Goal: Information Seeking & Learning: Learn about a topic

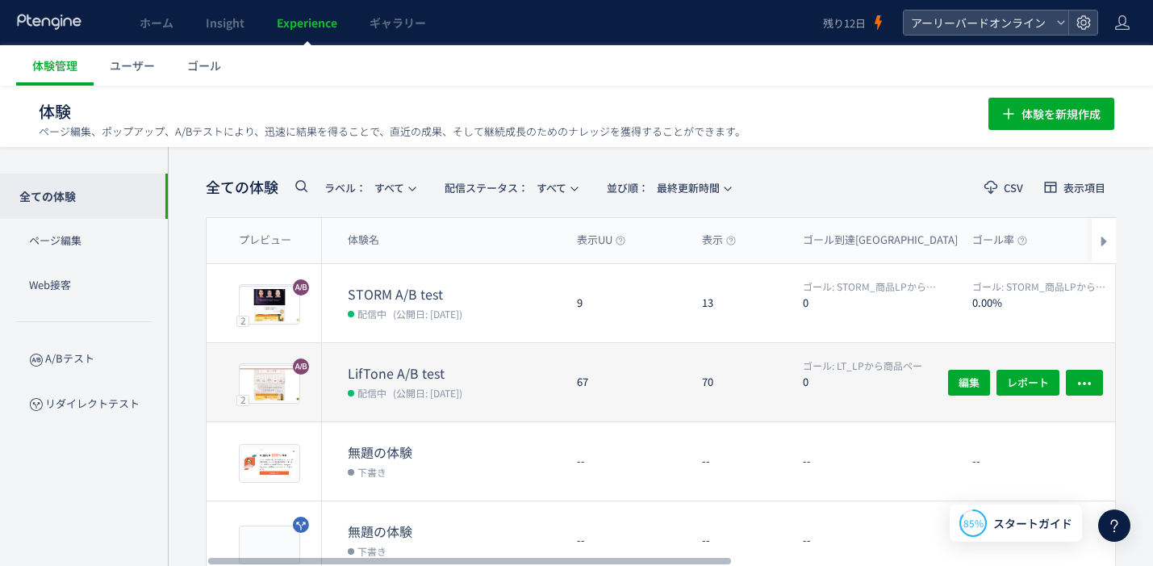
click at [438, 378] on dt "LifTone A/B test" at bounding box center [456, 373] width 216 height 19
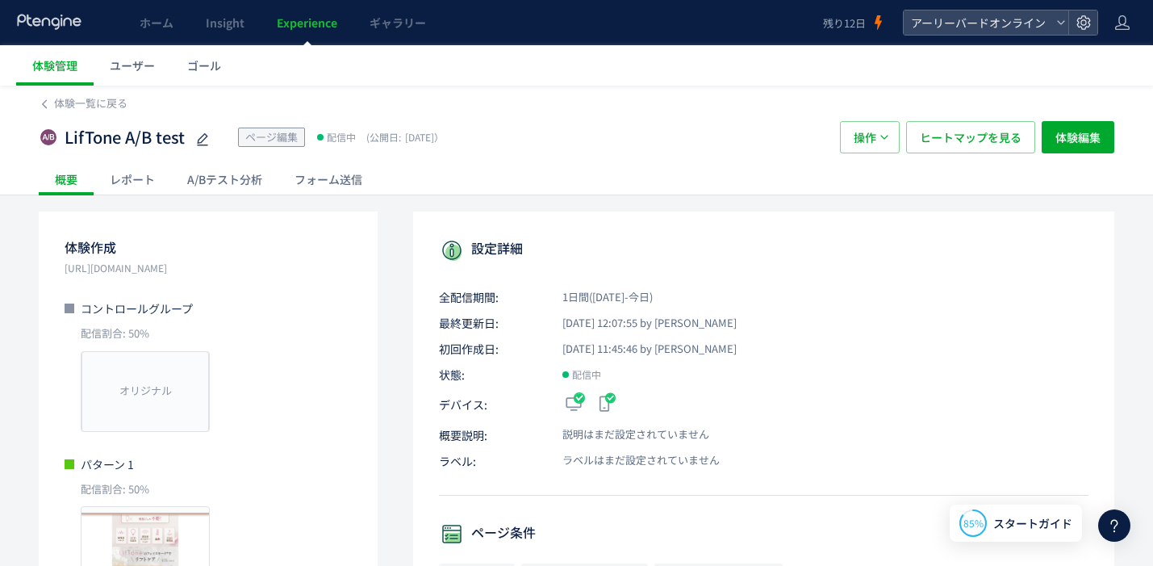
click at [259, 182] on div "A/Bテスト分析" at bounding box center [224, 179] width 107 height 32
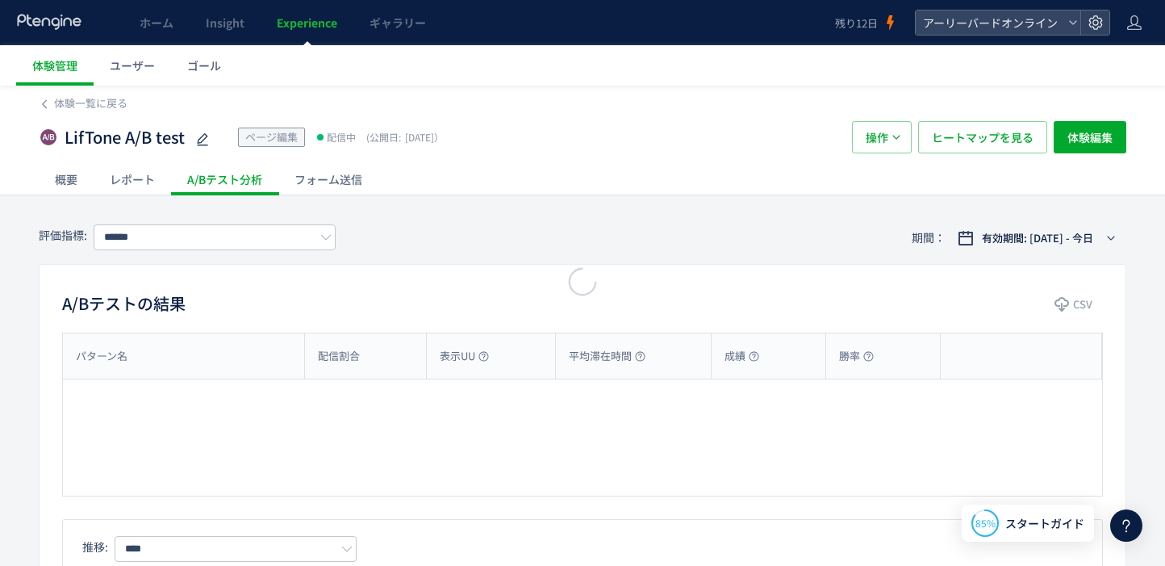
type input "**********"
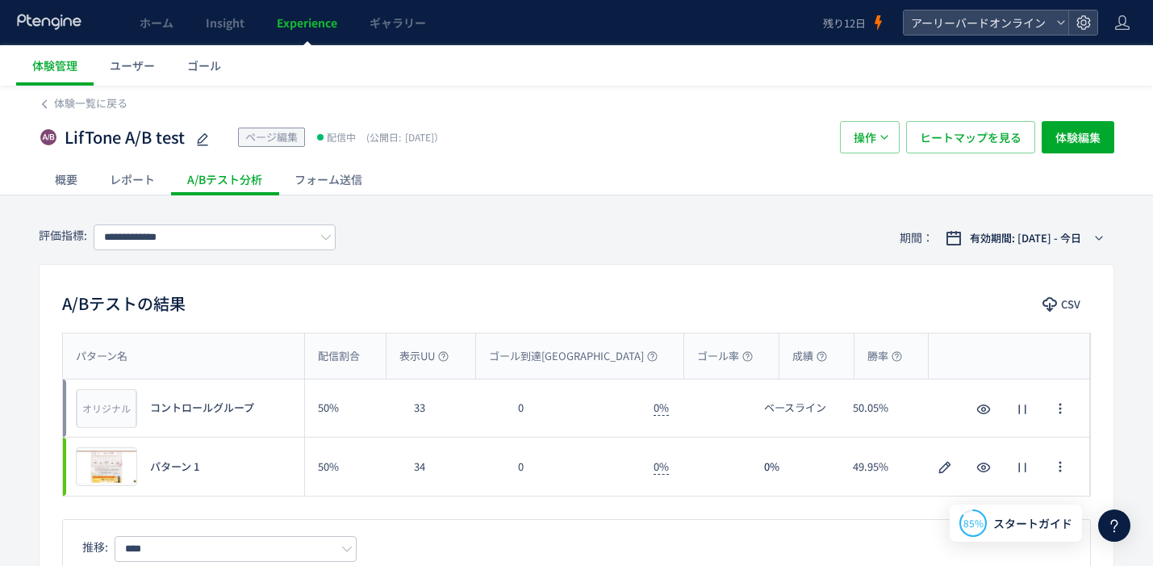
click at [237, 181] on div "A/Bテスト分析" at bounding box center [224, 179] width 107 height 32
click at [193, 67] on span "ゴール" at bounding box center [204, 65] width 34 height 16
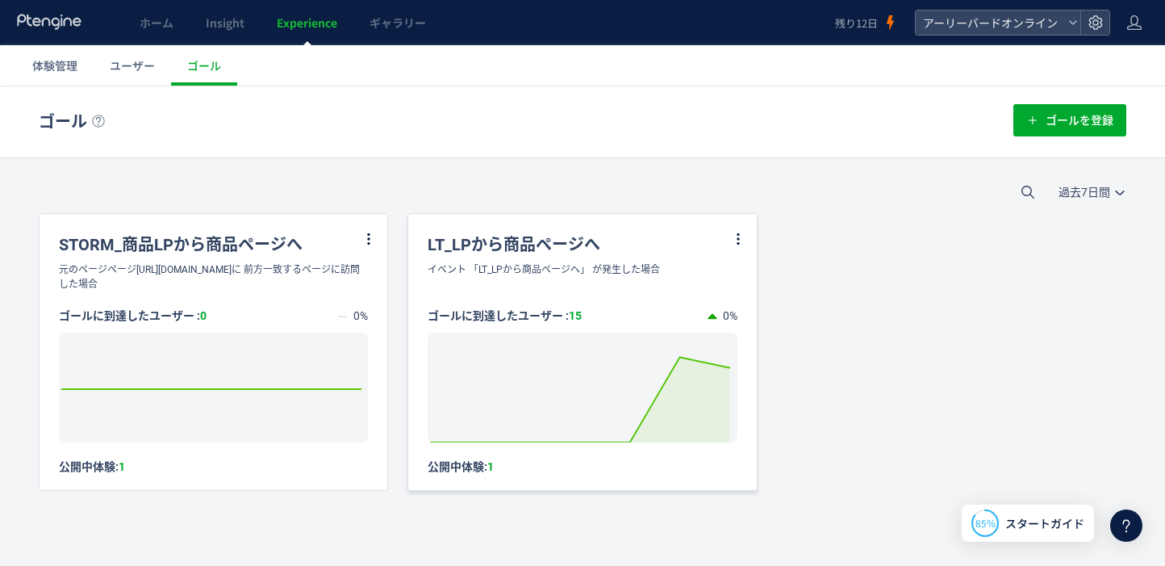
click at [573, 318] on span "15" at bounding box center [575, 316] width 13 height 16
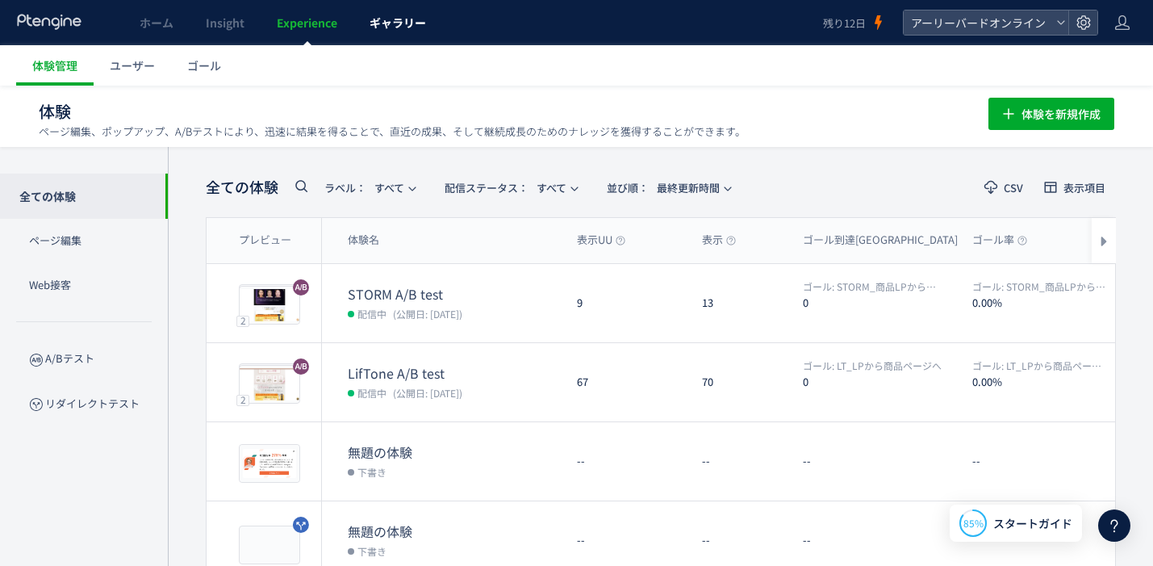
click at [402, 23] on span "ギャラリー" at bounding box center [398, 23] width 56 height 16
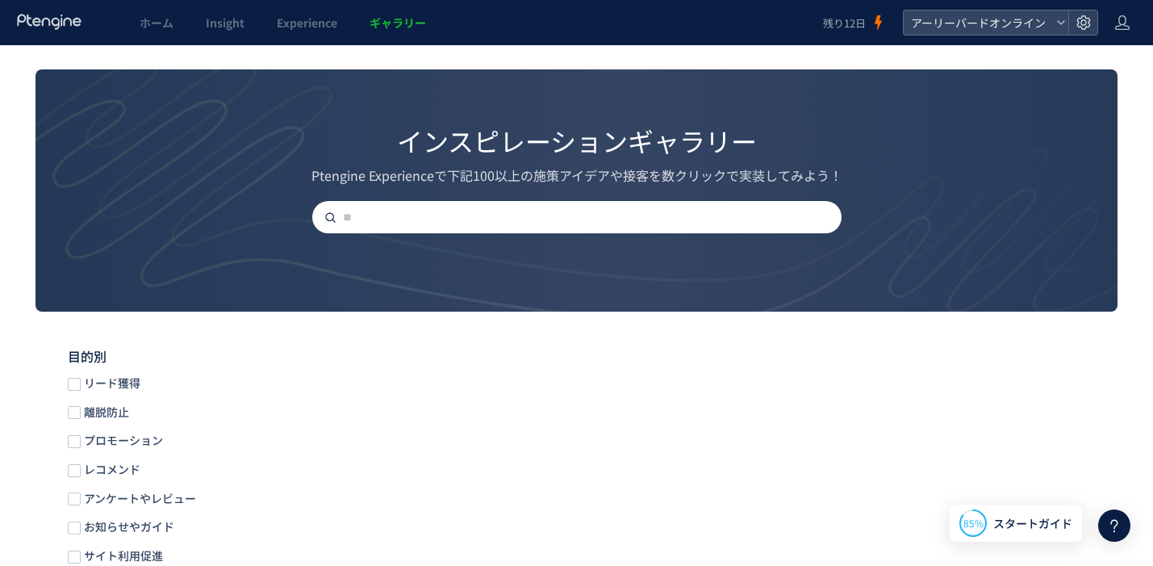
scroll to position [149, 0]
